Goal: Transaction & Acquisition: Purchase product/service

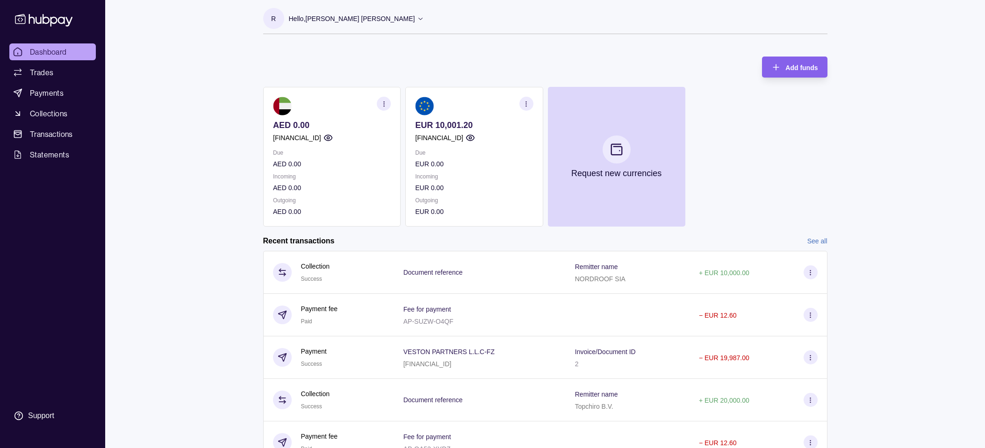
scroll to position [5, 0]
click at [41, 90] on span "Payments" at bounding box center [47, 92] width 34 height 11
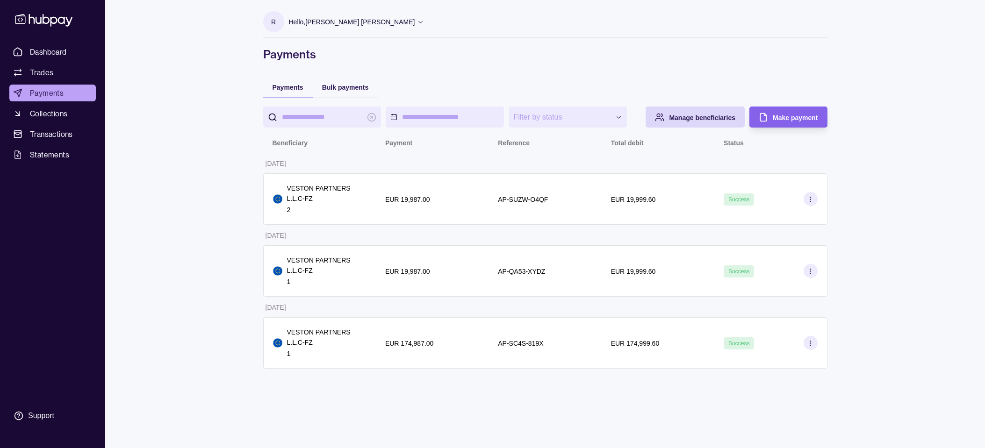
click at [343, 19] on p "Hello, [PERSON_NAME] [PERSON_NAME]" at bounding box center [352, 22] width 126 height 10
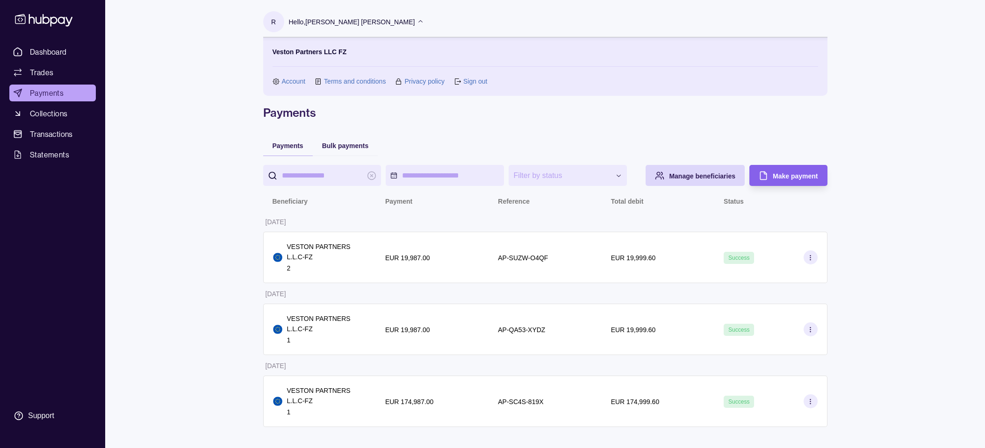
click at [295, 79] on link "Account" at bounding box center [294, 81] width 24 height 10
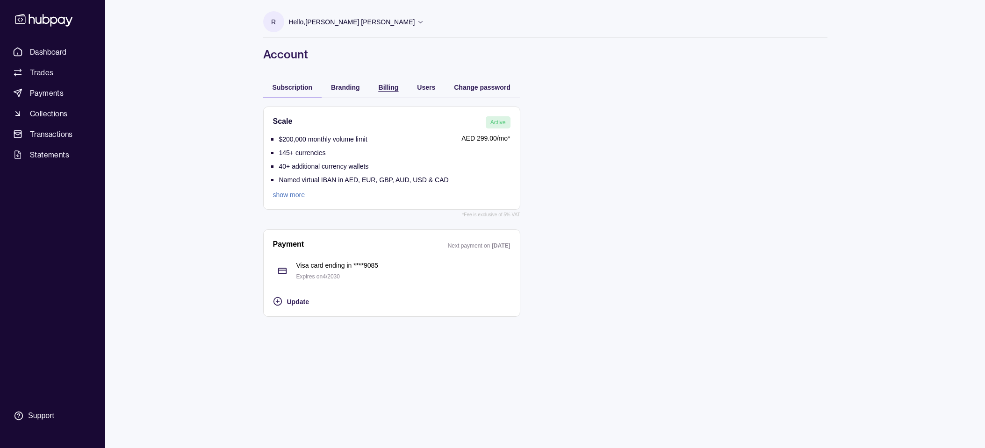
click at [377, 84] on div "Billing" at bounding box center [382, 86] width 34 height 11
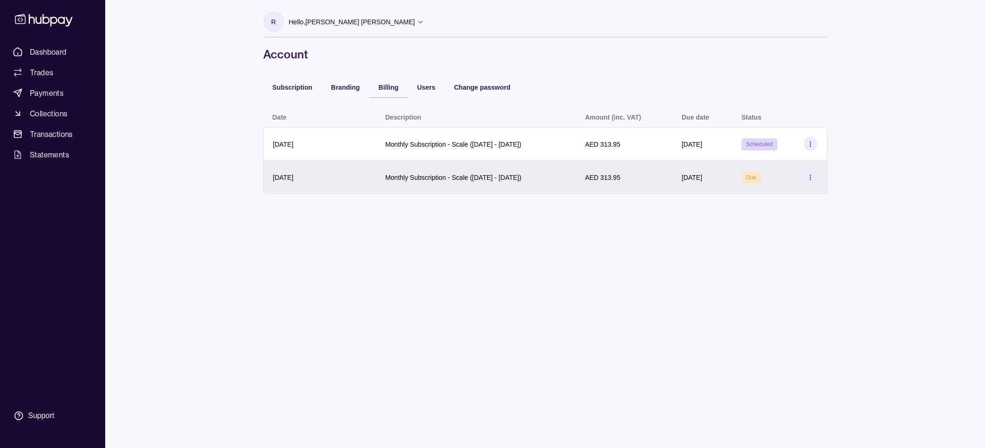
click at [812, 178] on icon at bounding box center [810, 177] width 7 height 7
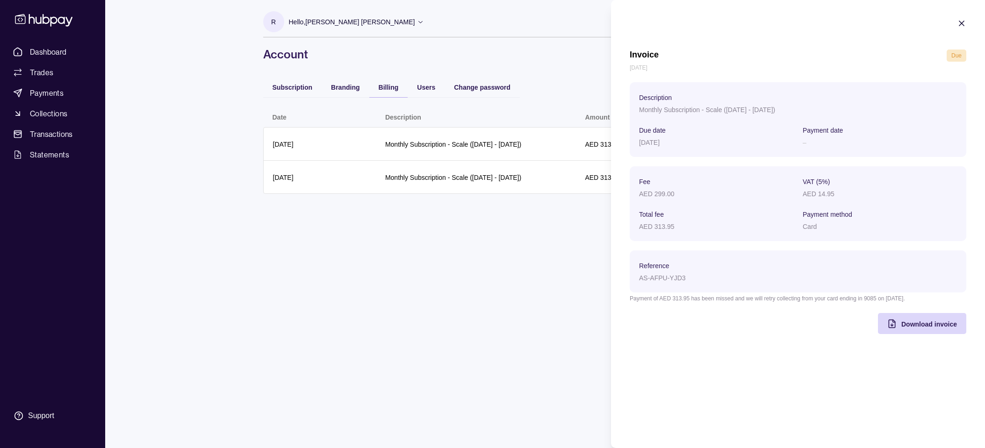
click at [550, 209] on html "Dashboard Trades Payments Collections Transactions Statements Support r Hello, …" at bounding box center [492, 224] width 985 height 448
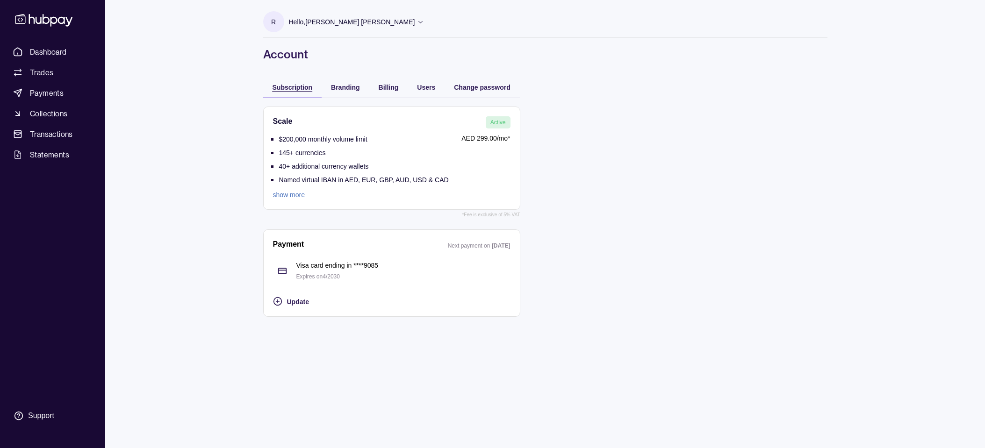
click at [292, 85] on span "Subscription" at bounding box center [293, 87] width 40 height 7
click at [294, 306] on div "Update" at bounding box center [398, 301] width 223 height 11
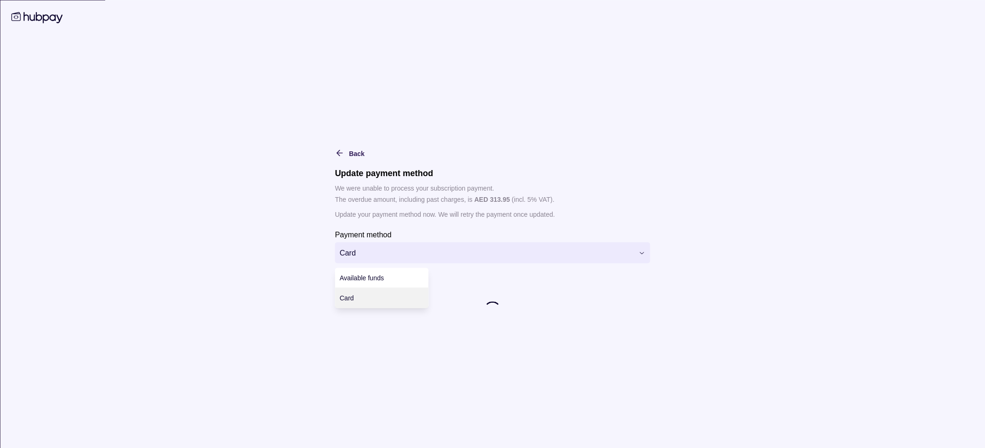
click at [371, 242] on html "**********" at bounding box center [492, 224] width 985 height 448
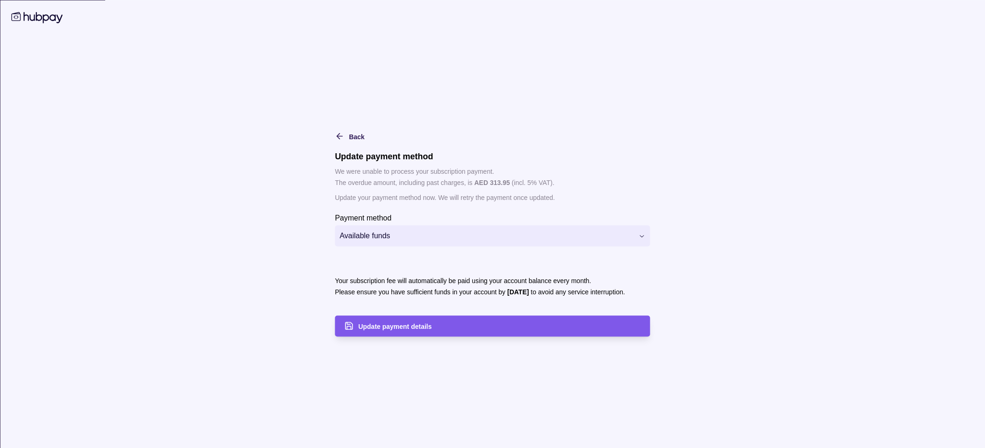
click at [409, 330] on span "Update payment details" at bounding box center [394, 326] width 73 height 7
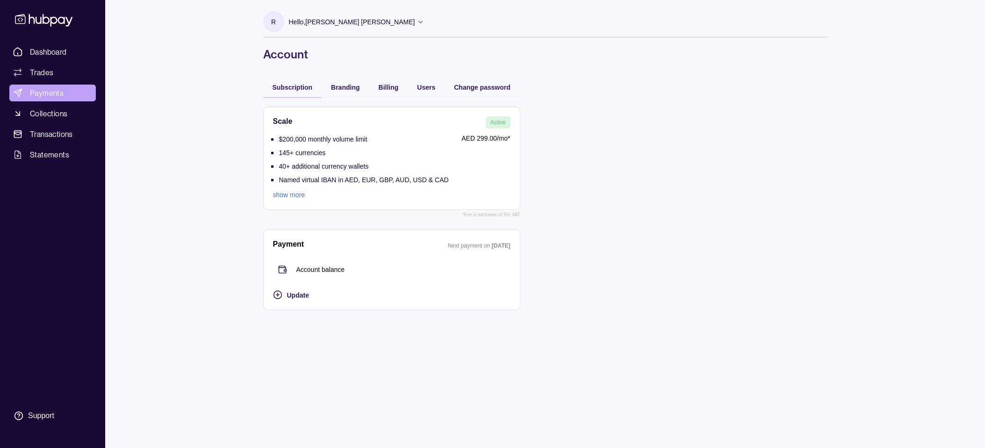
click at [41, 90] on span "Payments" at bounding box center [47, 92] width 34 height 11
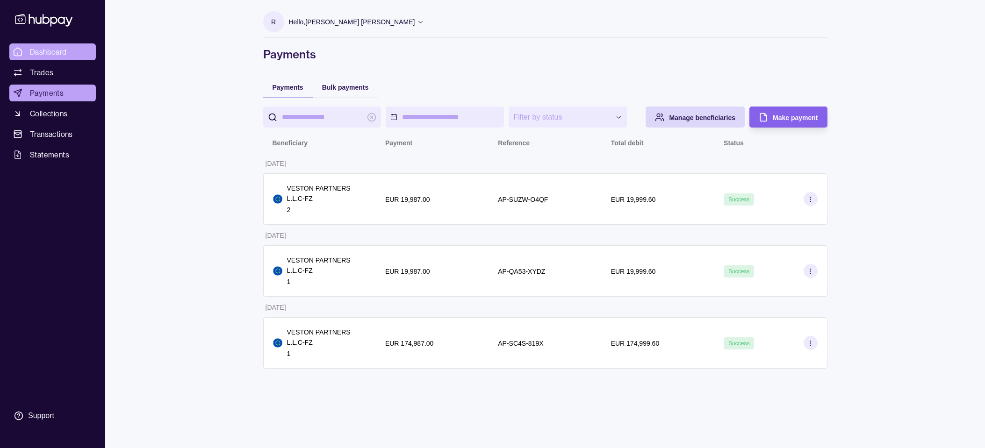
click at [44, 53] on span "Dashboard" at bounding box center [48, 51] width 37 height 11
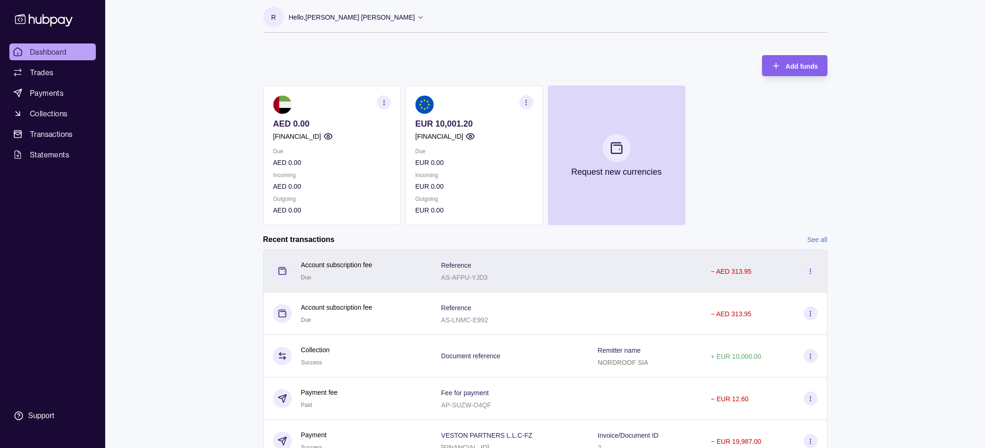
scroll to position [6, 0]
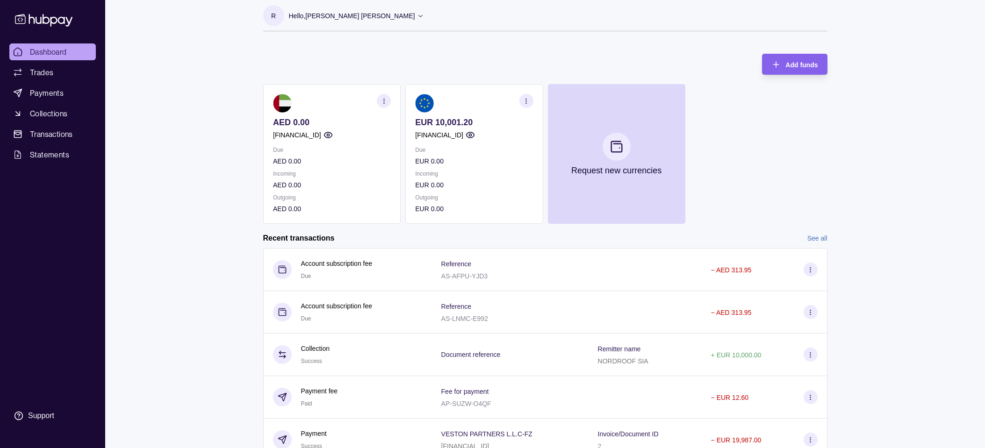
click at [525, 102] on icon "button" at bounding box center [526, 101] width 7 height 7
click at [482, 201] on p "Outgoing" at bounding box center [474, 198] width 118 height 10
click at [749, 186] on div "AED 0.00 [FINANCIAL_ID] Due AED 0.00 Incoming AED 0.00 Outgoing AED 0.00 EUR 10…" at bounding box center [545, 154] width 564 height 140
click at [36, 86] on link "Payments" at bounding box center [52, 93] width 86 height 17
click at [36, 75] on span "Trades" at bounding box center [41, 72] width 23 height 11
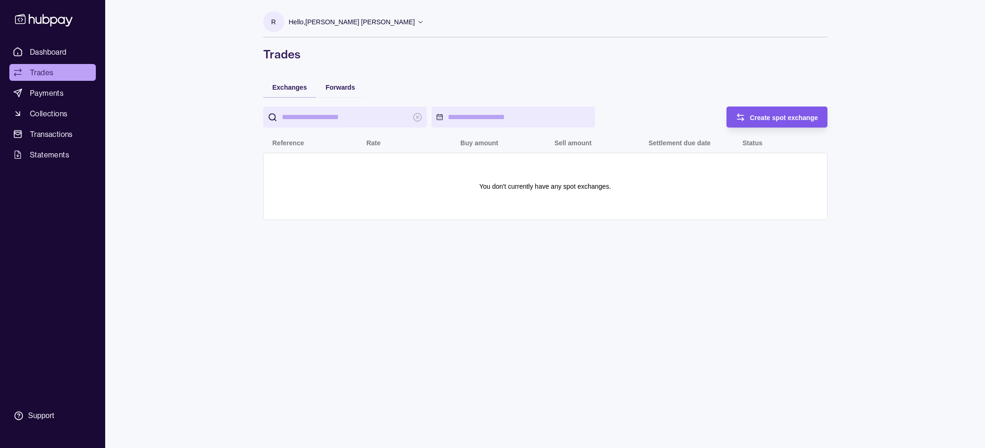
click at [742, 116] on icon "button" at bounding box center [740, 117] width 9 height 9
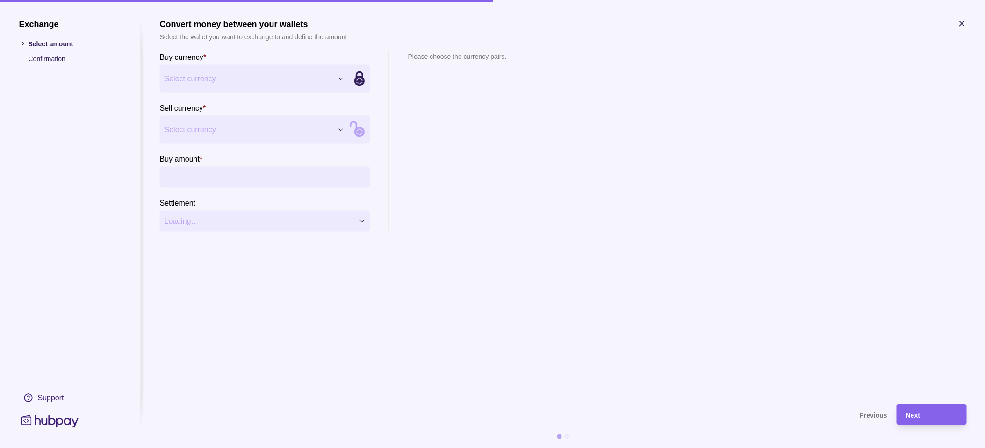
click at [279, 448] on div "Exchange Select amount Confirmation Support Convert money between your wallets …" at bounding box center [492, 448] width 985 height 0
click at [233, 448] on div "Exchange Select amount Confirmation Support Convert money between your wallets …" at bounding box center [492, 448] width 985 height 0
click at [223, 179] on input "Buy amount *" at bounding box center [274, 176] width 182 height 21
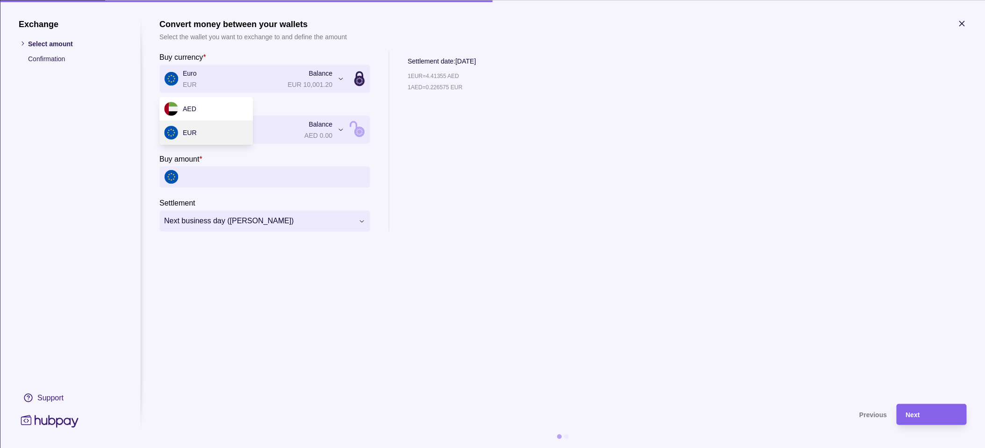
click at [235, 448] on div "**********" at bounding box center [492, 448] width 985 height 0
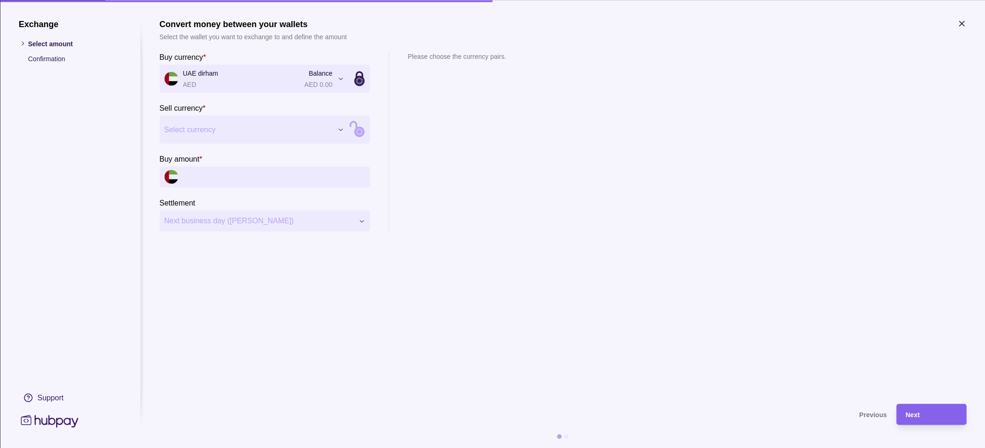
click at [214, 448] on div "Exchange Select amount Confirmation Support Convert money between your wallets …" at bounding box center [492, 448] width 985 height 0
click at [229, 177] on input "Buy amount *" at bounding box center [274, 176] width 182 height 21
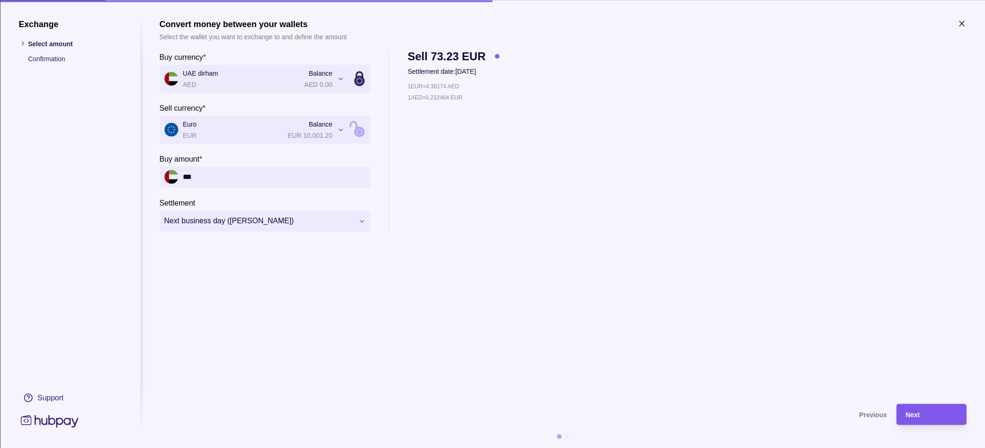
type input "***"
click at [931, 417] on div "Next" at bounding box center [931, 414] width 51 height 11
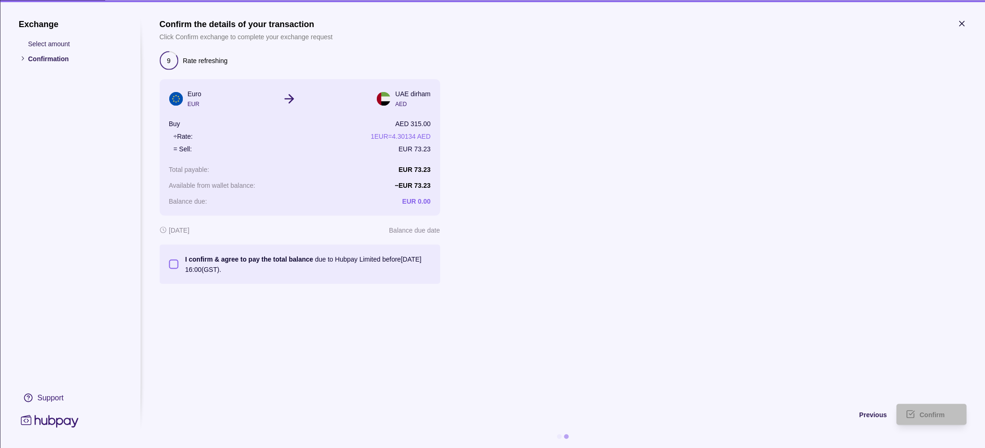
click at [331, 261] on p "I confirm & agree to pay the total balance due to Hubpay Limited before [DATE] …" at bounding box center [307, 264] width 245 height 21
click at [178, 261] on button "I confirm & agree to pay the total balance due to Hubpay Limited before [DATE] …" at bounding box center [173, 263] width 9 height 9
click at [919, 408] on div "Confirm" at bounding box center [924, 414] width 65 height 21
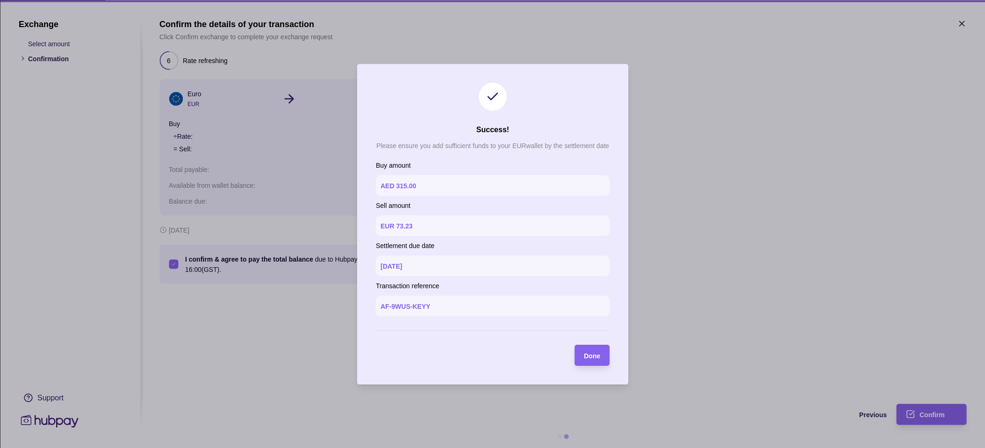
click at [595, 362] on div "Done" at bounding box center [585, 355] width 30 height 21
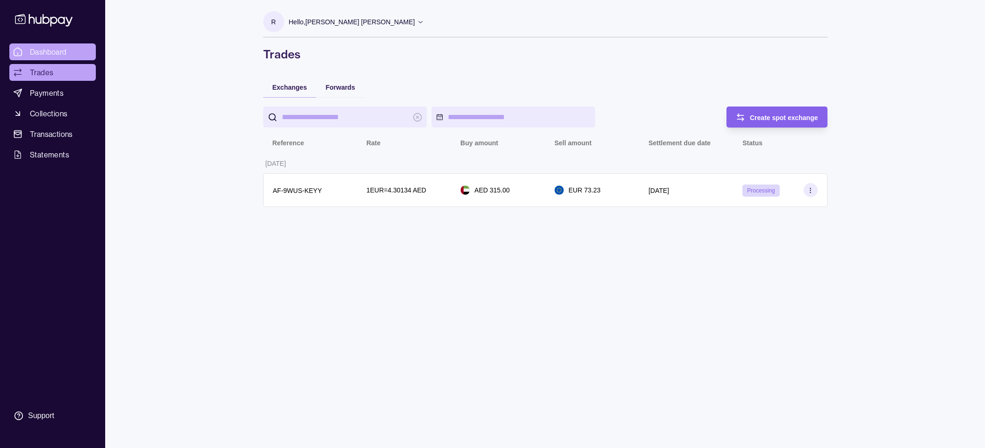
click at [43, 51] on span "Dashboard" at bounding box center [48, 51] width 37 height 11
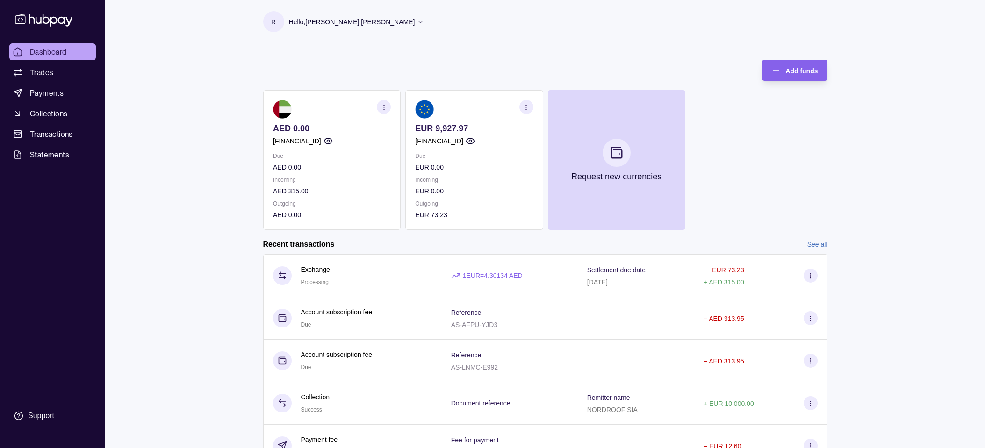
click at [527, 104] on icon "button" at bounding box center [526, 107] width 7 height 7
click at [731, 98] on div "AED 0.00 [FINANCIAL_ID] Due AED 0.00 Incoming AED 315.00 Outgoing AED 0.00 EUR …" at bounding box center [545, 160] width 564 height 140
click at [60, 90] on span "Payments" at bounding box center [47, 92] width 34 height 11
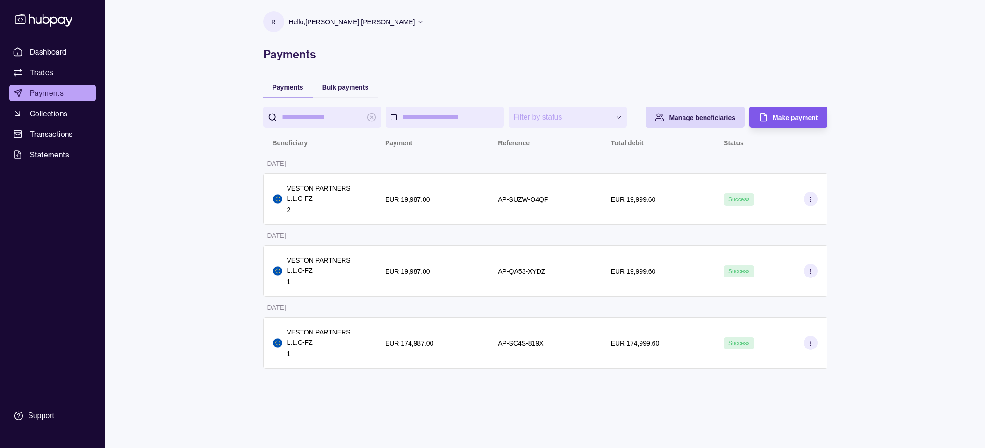
click at [773, 118] on span "Make payment" at bounding box center [795, 117] width 45 height 7
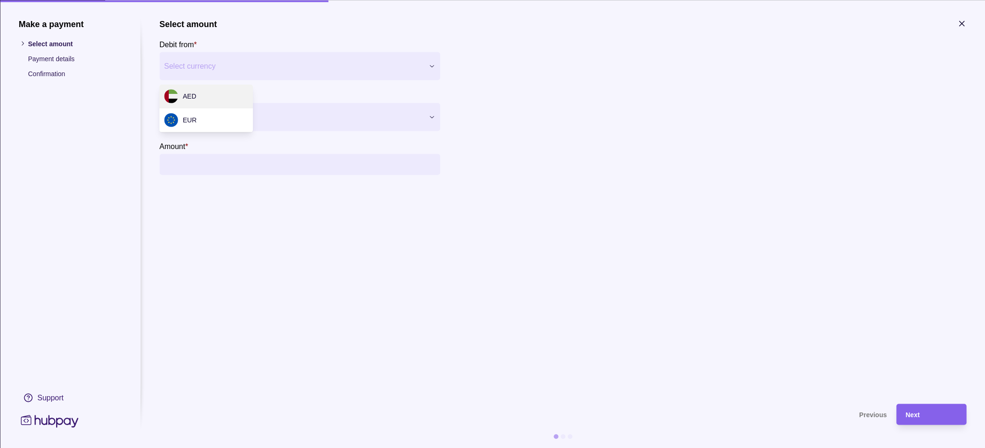
click at [255, 448] on div "Make a payment Select amount Payment details Confirmation Support Select amount…" at bounding box center [492, 448] width 985 height 0
click at [226, 115] on div at bounding box center [294, 116] width 258 height 13
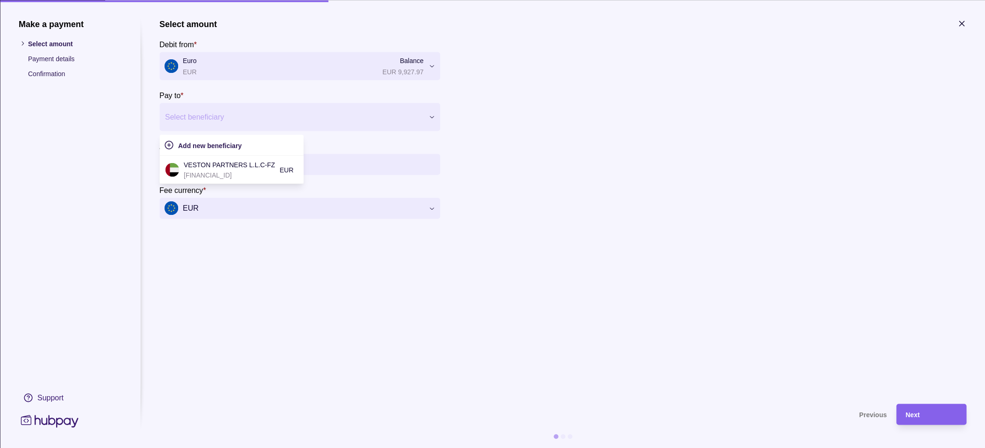
click at [223, 165] on p "VESTON PARTNERS L.L.C-FZ" at bounding box center [229, 164] width 91 height 10
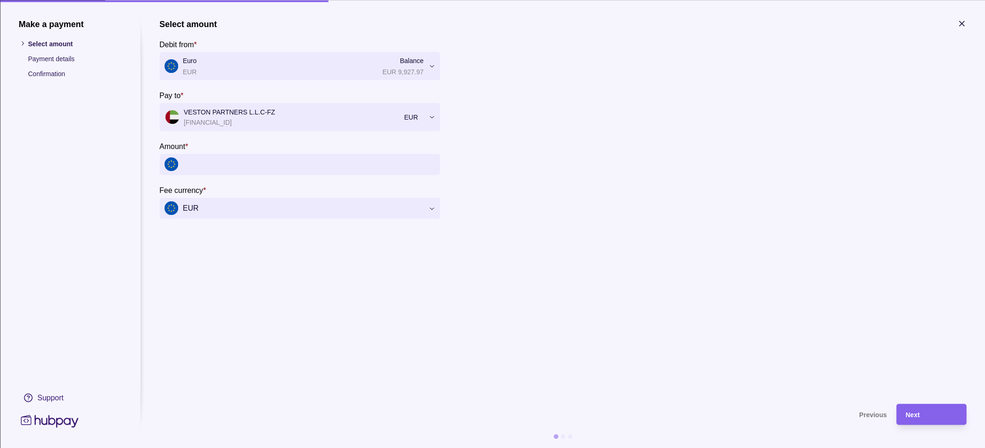
click at [240, 158] on input "Amount *" at bounding box center [309, 164] width 252 height 21
click at [239, 161] on input "Amount *" at bounding box center [309, 164] width 252 height 21
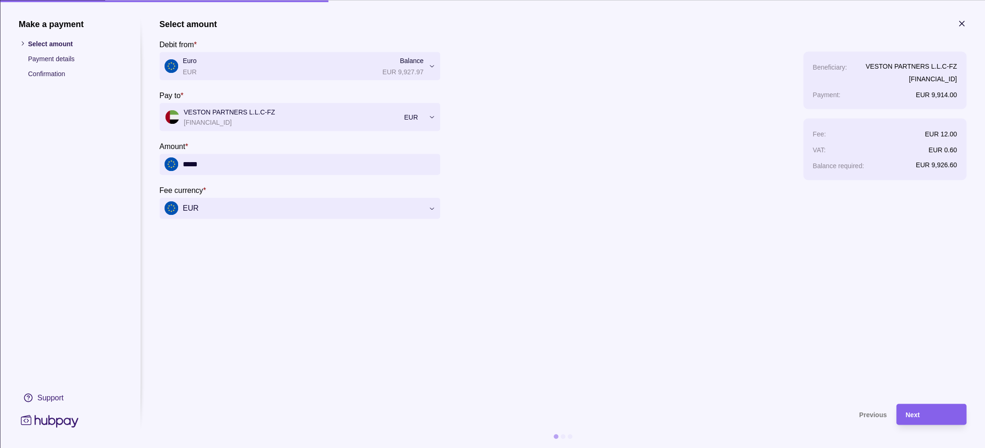
type input "*****"
click at [758, 316] on section "**********" at bounding box center [562, 207] width 807 height 376
click at [921, 419] on div "Next" at bounding box center [931, 414] width 51 height 11
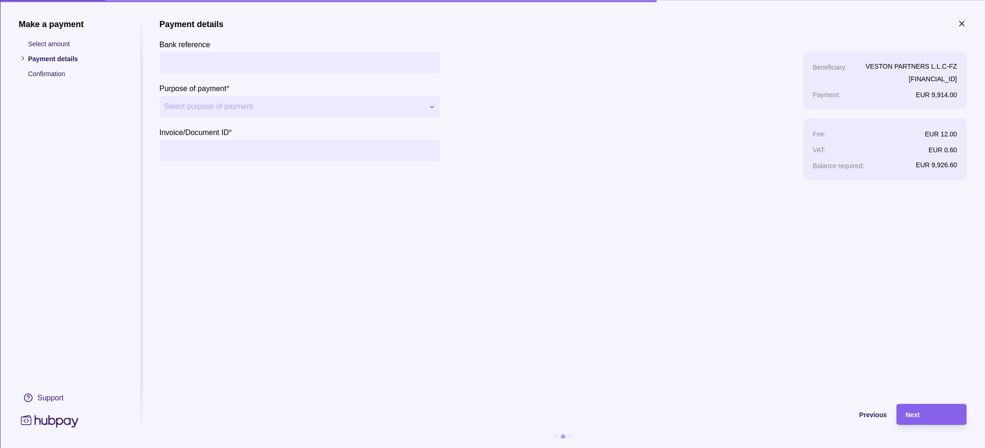
click at [230, 68] on input "Bank reference" at bounding box center [299, 62] width 271 height 21
type input "**********"
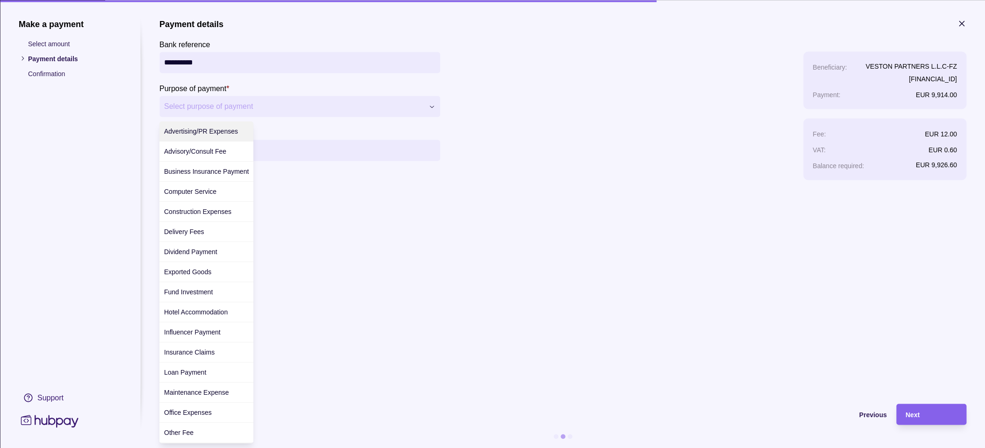
click at [238, 448] on div "**********" at bounding box center [492, 448] width 985 height 0
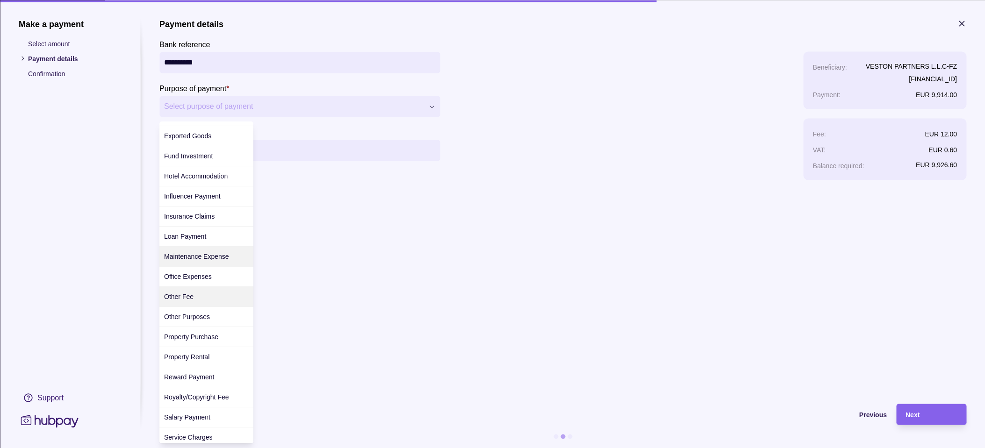
scroll to position [144, 0]
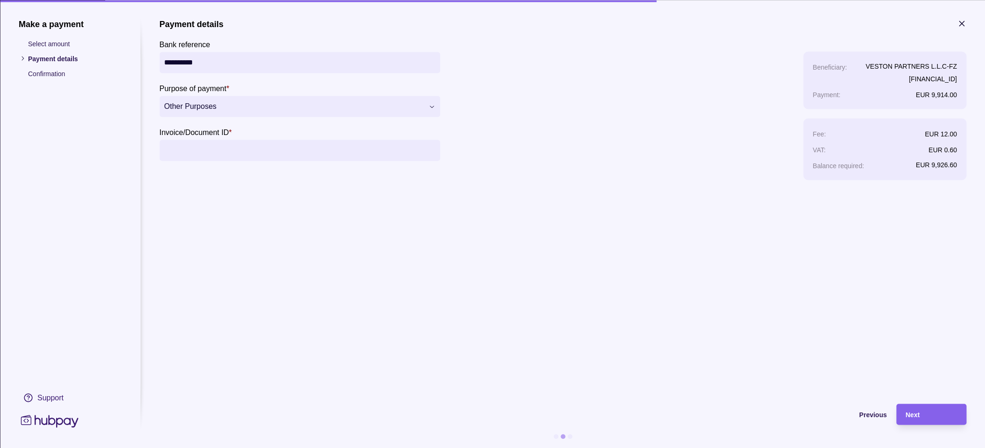
click at [246, 153] on input "Invoice/Document ID *" at bounding box center [299, 150] width 271 height 21
type input "*"
click at [948, 402] on section "**********" at bounding box center [562, 234] width 807 height 430
click at [947, 418] on div "Next" at bounding box center [931, 414] width 51 height 11
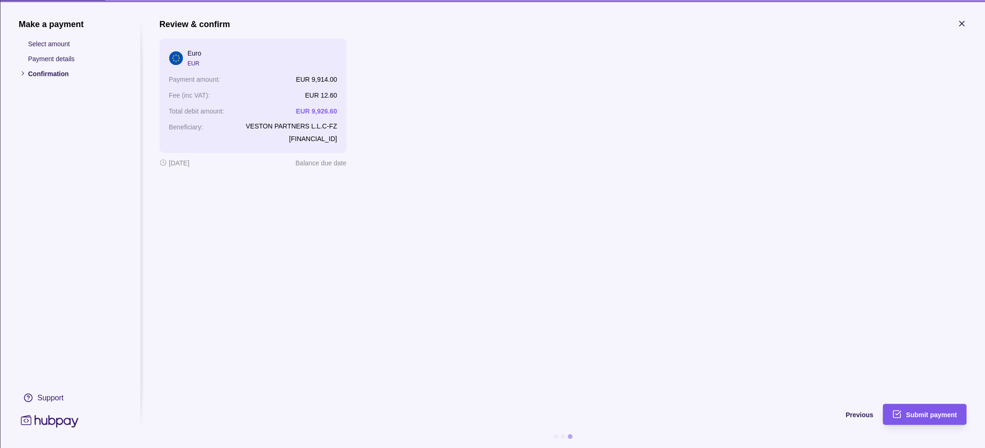
click at [920, 419] on div "Submit payment" at bounding box center [931, 414] width 51 height 11
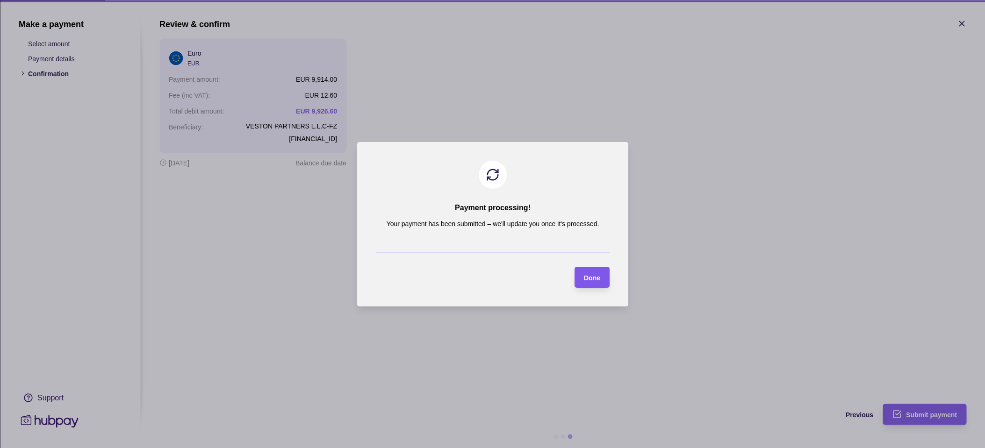
click at [597, 280] on span "Done" at bounding box center [592, 277] width 16 height 7
